Goal: Find contact information: Find contact information

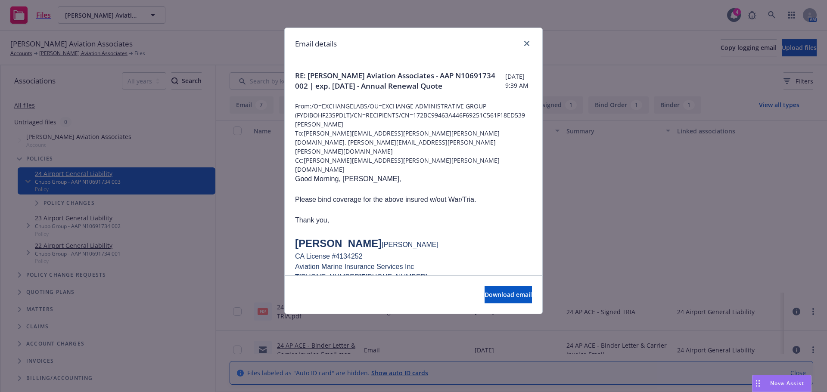
scroll to position [215, 0]
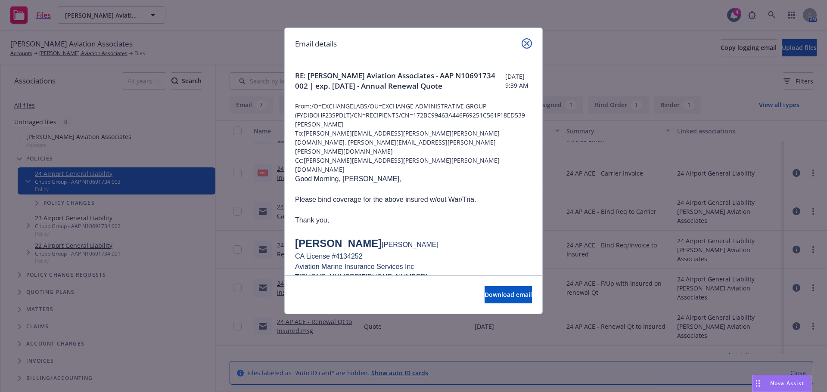
click at [526, 41] on icon "close" at bounding box center [526, 43] width 5 height 5
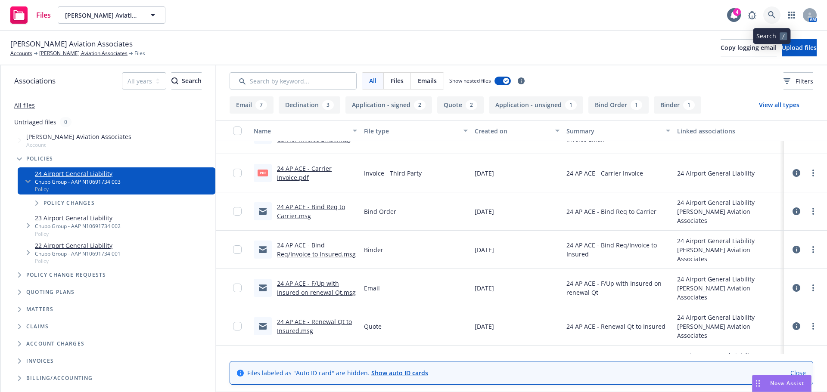
click at [774, 13] on icon at bounding box center [772, 15] width 8 height 8
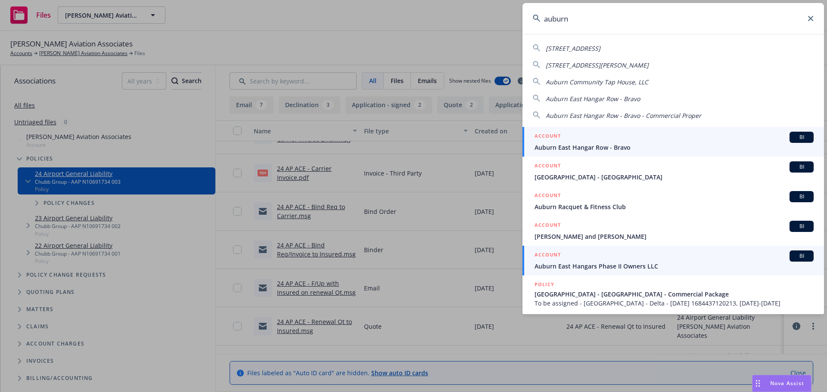
type input "auburn"
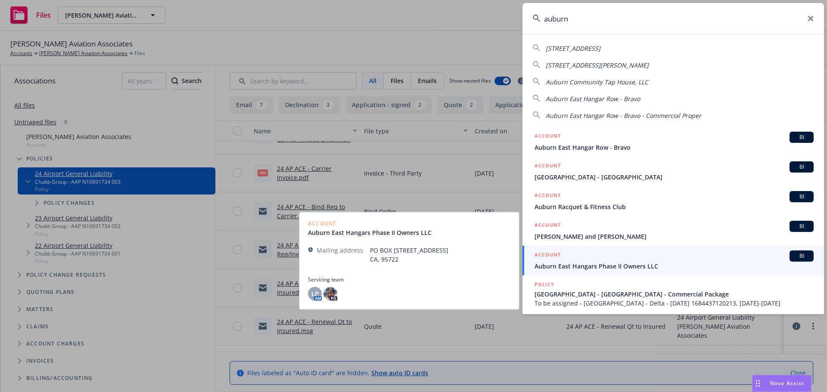
click at [556, 270] on span "Auburn East Hangars Phase II Owners LLC" at bounding box center [673, 266] width 279 height 9
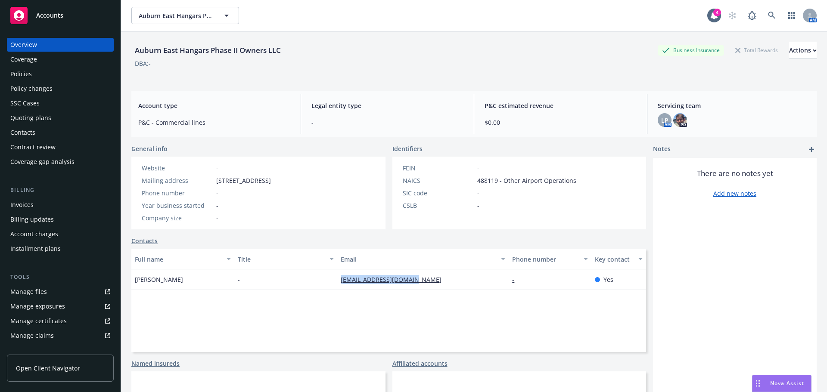
drag, startPoint x: 288, startPoint y: 290, endPoint x: 424, endPoint y: 278, distance: 137.0
click at [424, 278] on div "Full name Title Email Phone number Key contact Dan Flom - danf@mach5aviation.co…" at bounding box center [388, 300] width 514 height 103
click at [471, 279] on div "[EMAIL_ADDRESS][DOMAIN_NAME]" at bounding box center [422, 279] width 171 height 21
click at [512, 282] on link "-" at bounding box center [516, 280] width 9 height 8
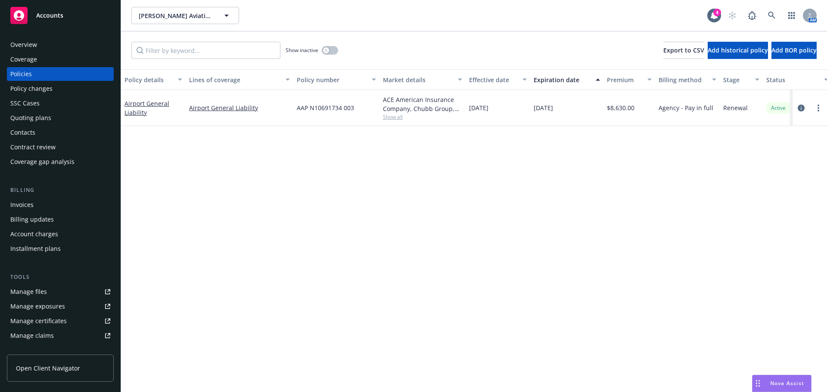
scroll to position [246, 0]
click at [777, 15] on link at bounding box center [771, 15] width 17 height 17
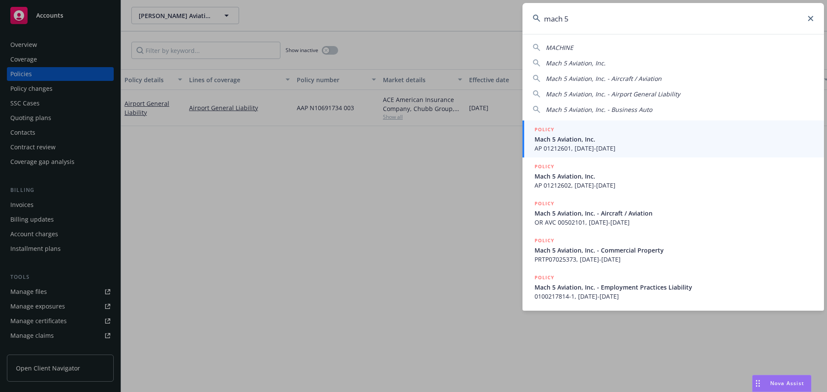
type input "mach 5"
click at [624, 140] on span "Mach 5 Aviation, Inc." at bounding box center [673, 139] width 279 height 9
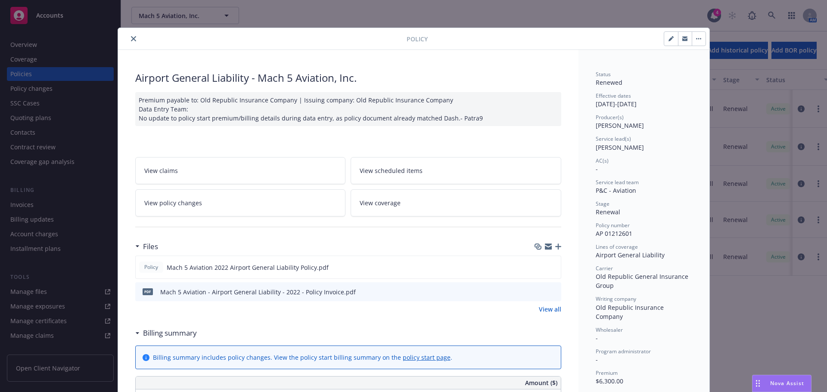
click at [131, 38] on icon "close" at bounding box center [133, 38] width 5 height 5
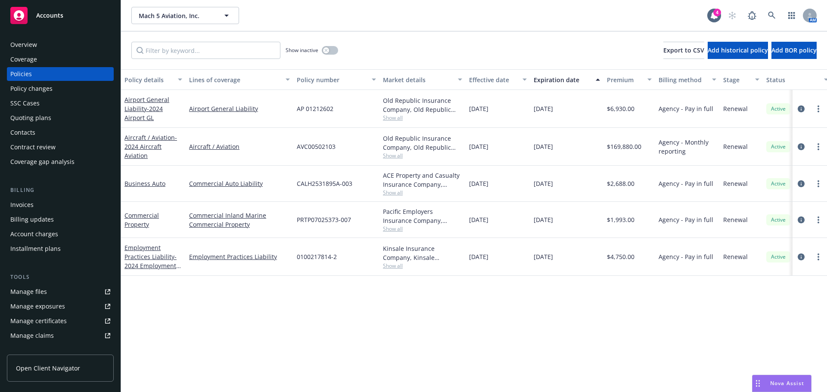
click at [25, 46] on div "Overview" at bounding box center [23, 45] width 27 height 14
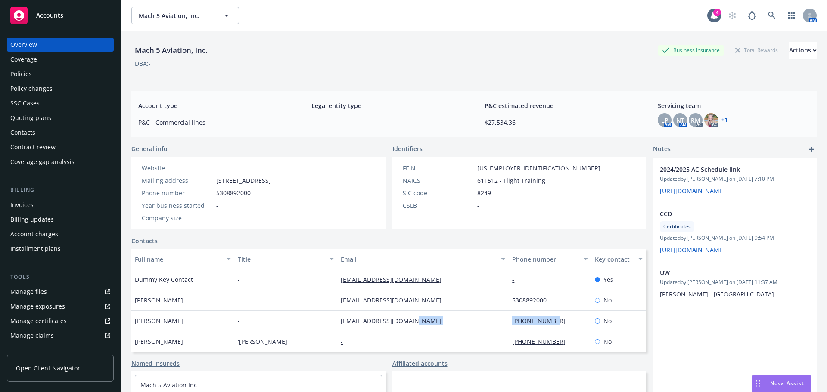
drag, startPoint x: 486, startPoint y: 323, endPoint x: 557, endPoint y: 320, distance: 70.7
click at [560, 321] on div "Dan Flom - danf@mach5aviation.com 530-320-3707 No" at bounding box center [388, 321] width 514 height 21
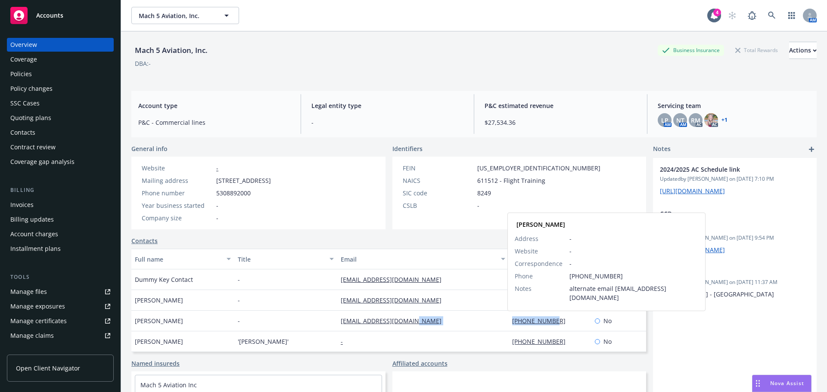
copy div "530-320-3707"
